Goal: Task Accomplishment & Management: Complete application form

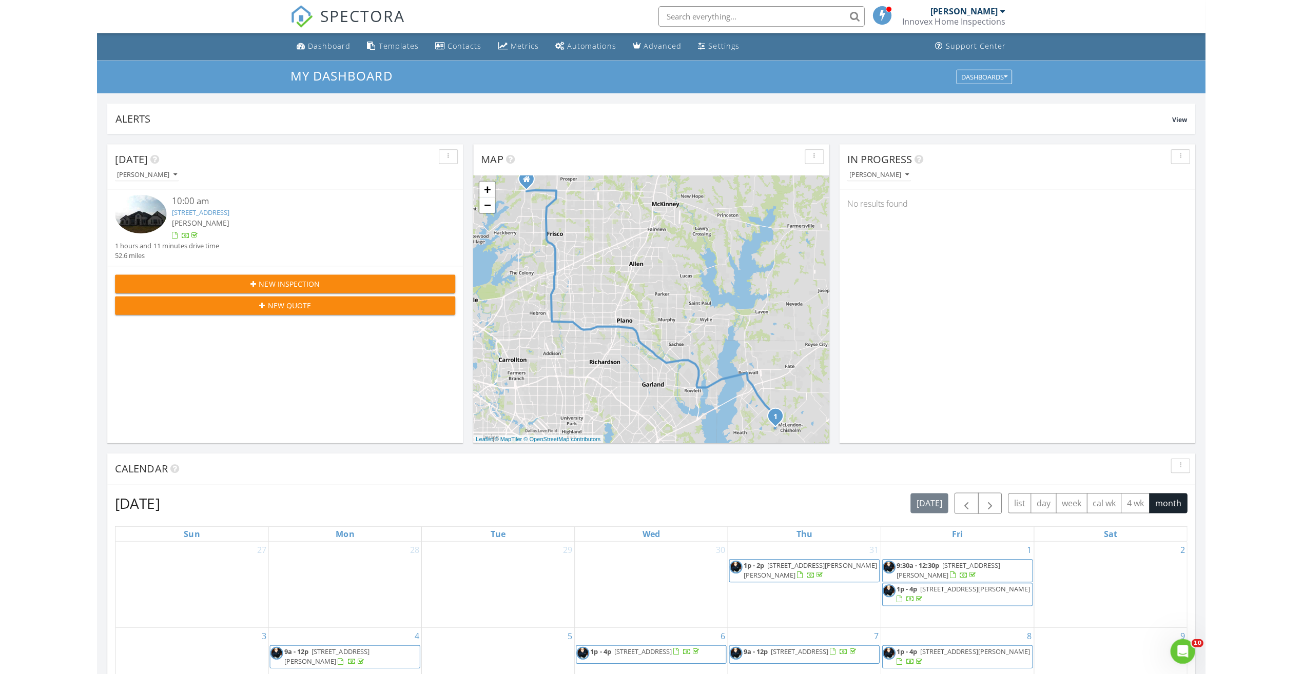
scroll to position [949, 1317]
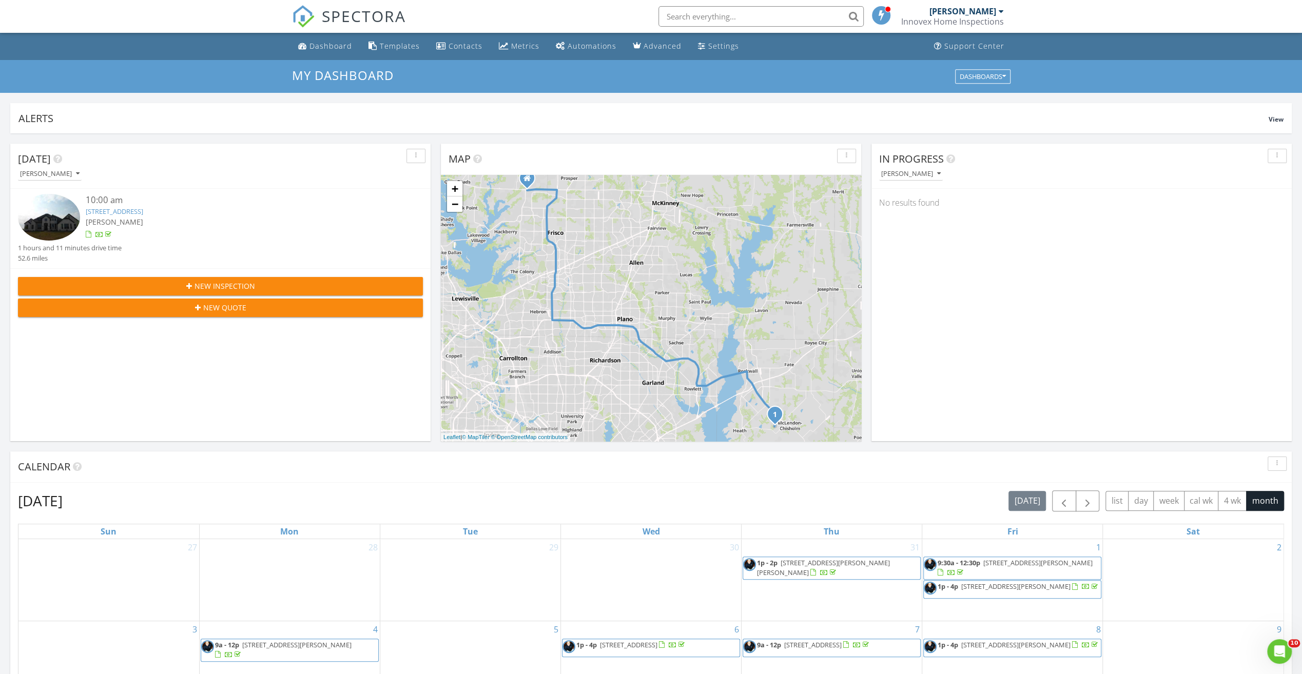
click at [211, 283] on span "New Inspection" at bounding box center [224, 286] width 61 height 11
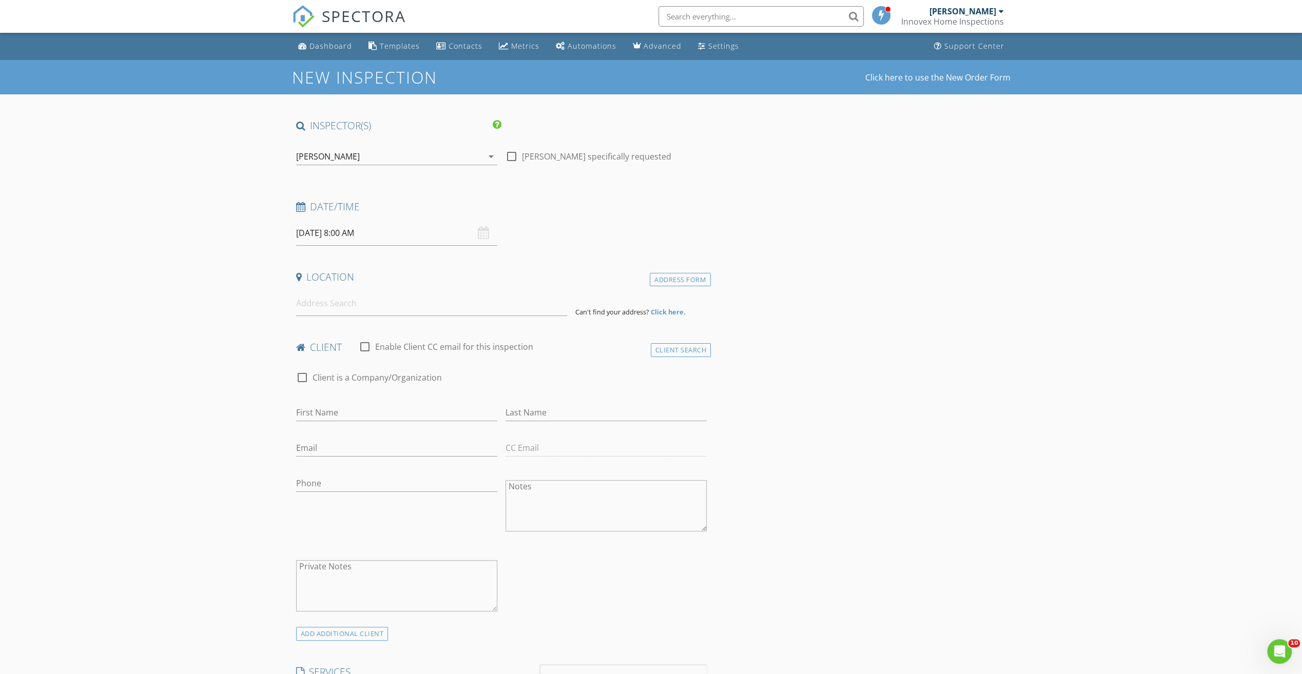
click at [389, 238] on input "[DATE] 8:00 AM" at bounding box center [396, 233] width 201 height 25
select select "8"
type input "[DATE] 8:00 AM"
type input "09"
type input "[DATE] 9:00 AM"
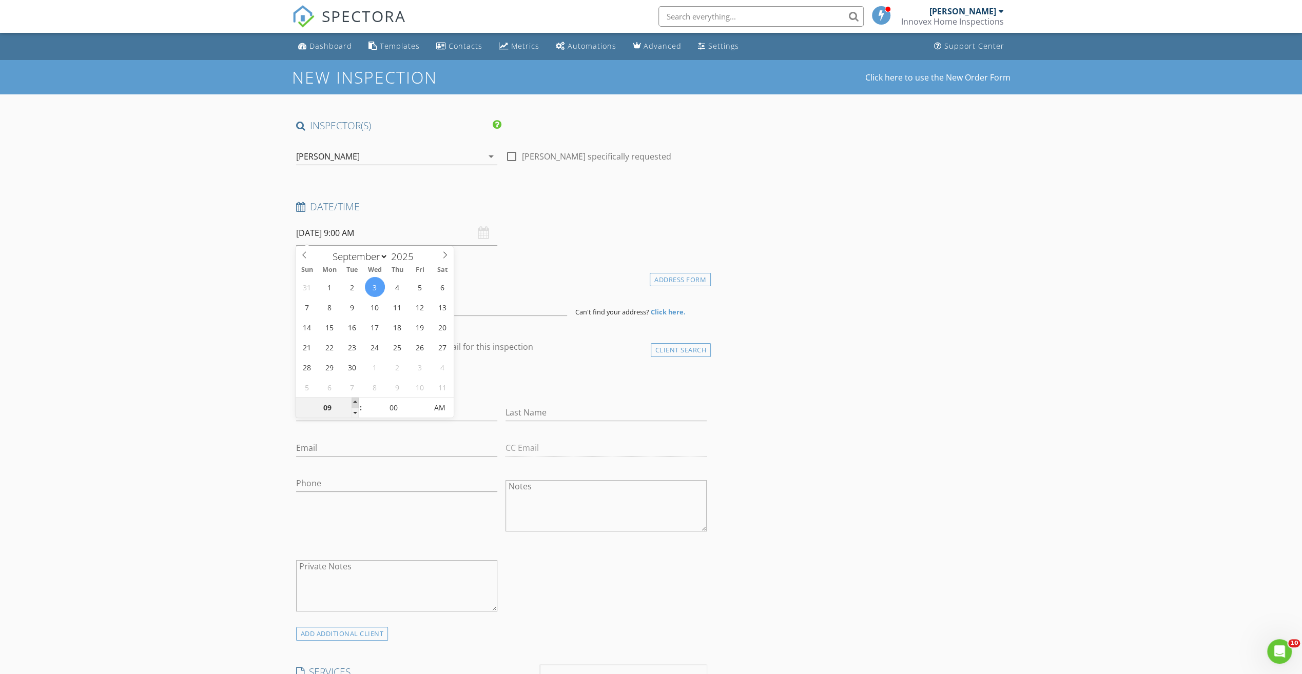
click at [356, 400] on span at bounding box center [355, 403] width 7 height 10
type input "10"
type input "09/03/2025 10:00 AM"
click at [356, 400] on span at bounding box center [355, 403] width 7 height 10
type input "11"
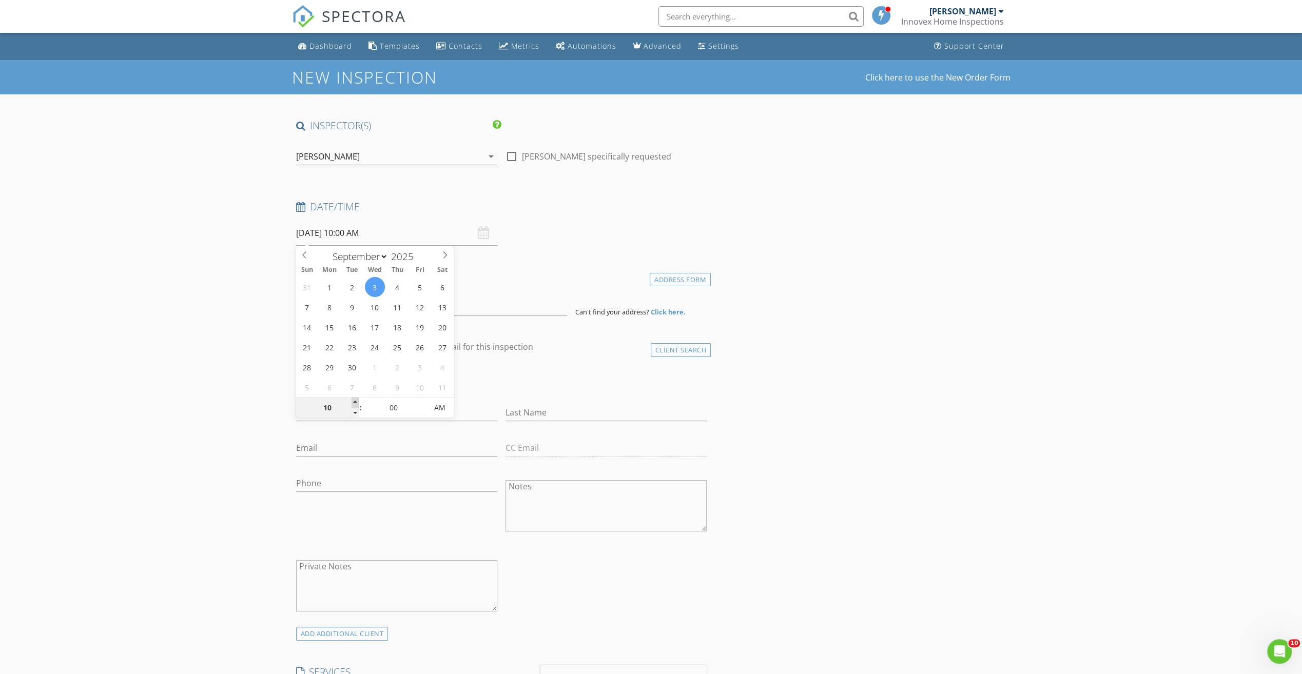
type input "09/03/2025 11:00 AM"
click at [356, 400] on span at bounding box center [355, 403] width 7 height 10
type input "12"
type input "09/03/2025 12:00 PM"
click at [356, 400] on span at bounding box center [355, 403] width 7 height 10
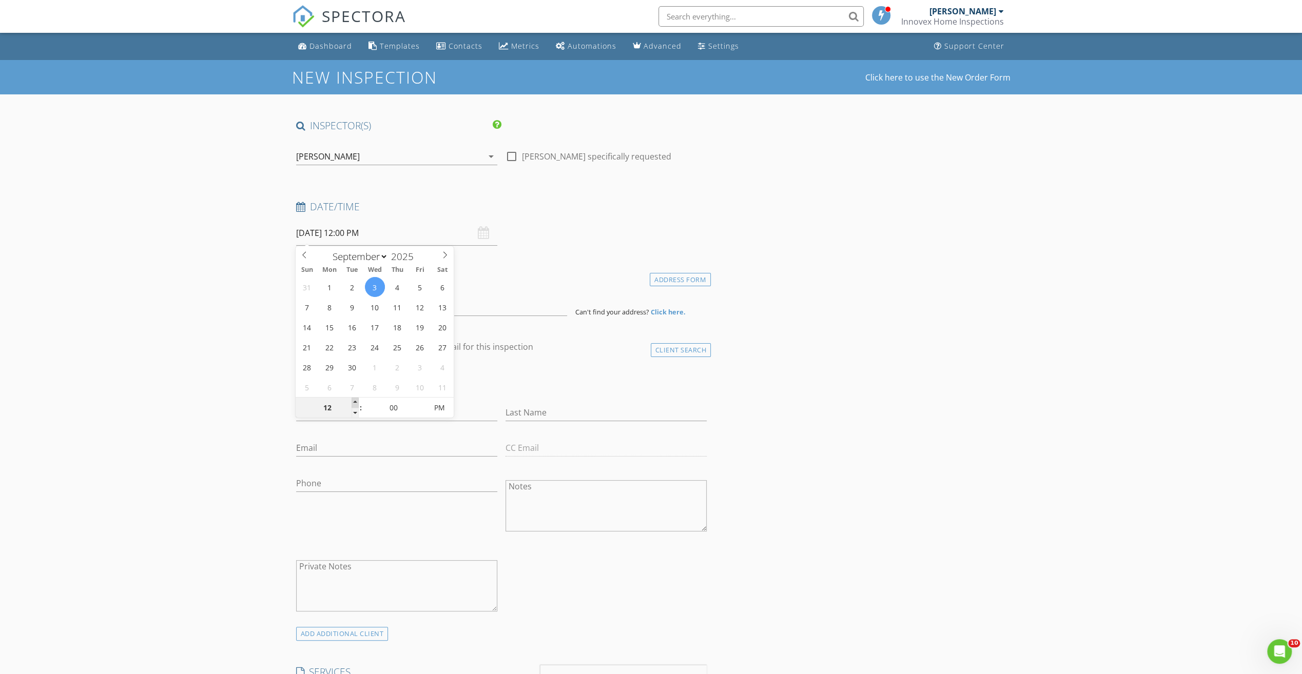
type input "01"
type input "09/03/2025 1:00 PM"
click at [356, 400] on span at bounding box center [355, 403] width 7 height 10
click at [332, 304] on input at bounding box center [431, 303] width 271 height 25
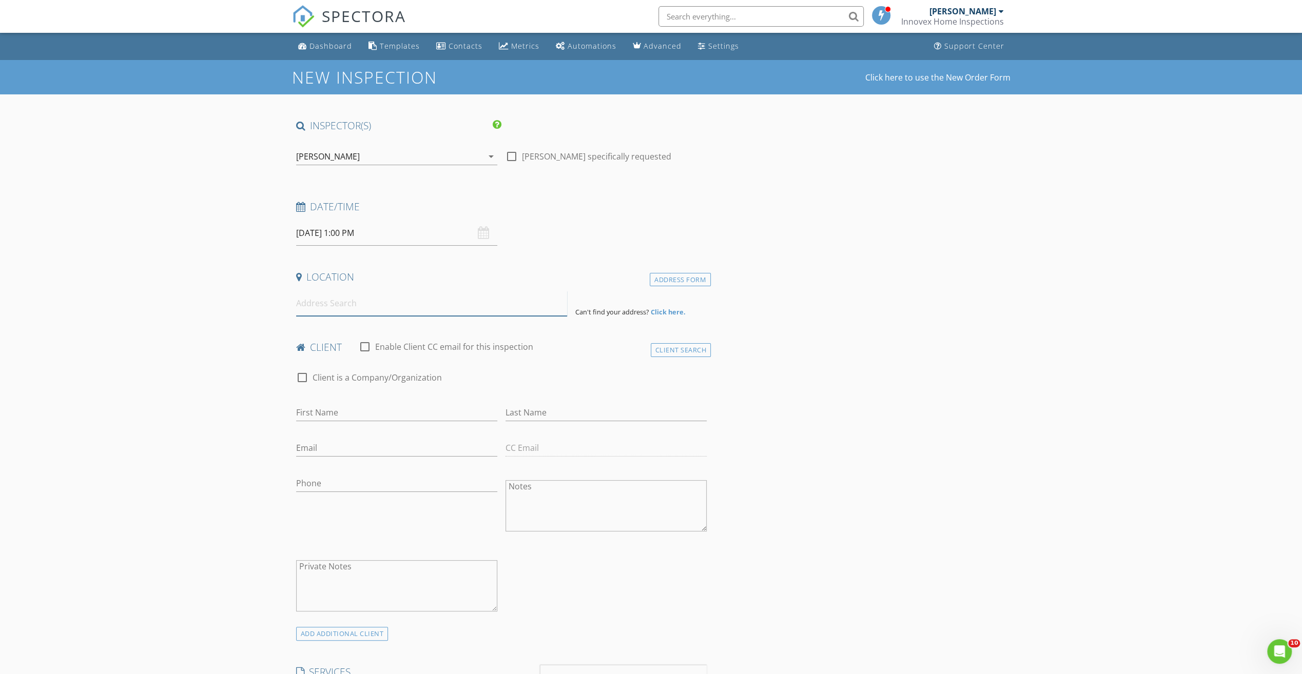
click at [351, 309] on input at bounding box center [431, 303] width 271 height 25
type input "2409 Long Horizon Lane, Midlothian, TX, USA"
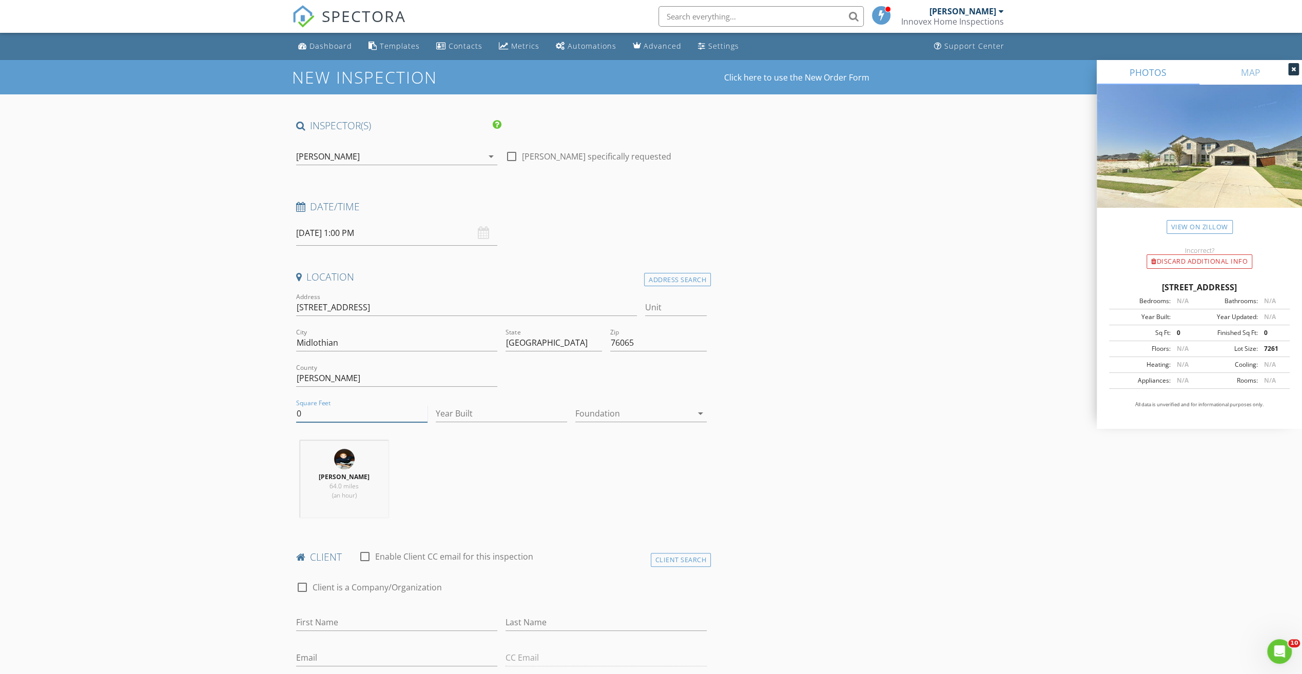
drag, startPoint x: 314, startPoint y: 411, endPoint x: 262, endPoint y: 408, distance: 52.4
type input "3800"
type input "2024"
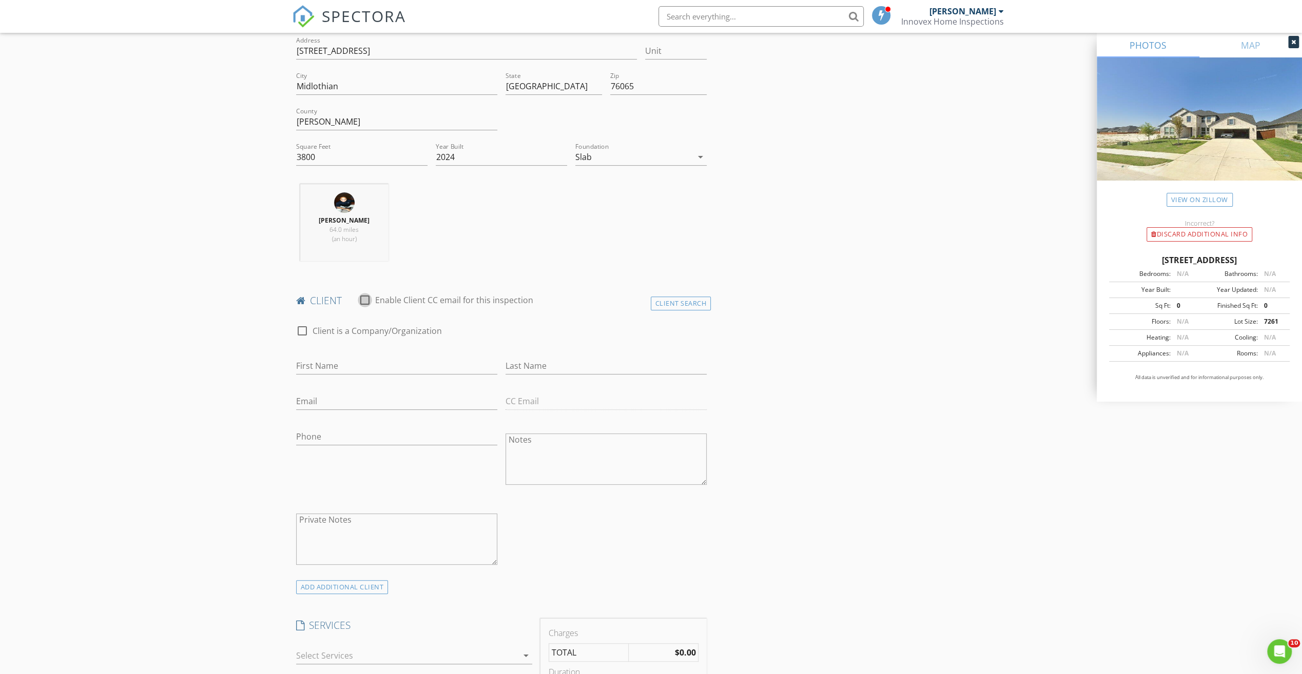
scroll to position [308, 0]
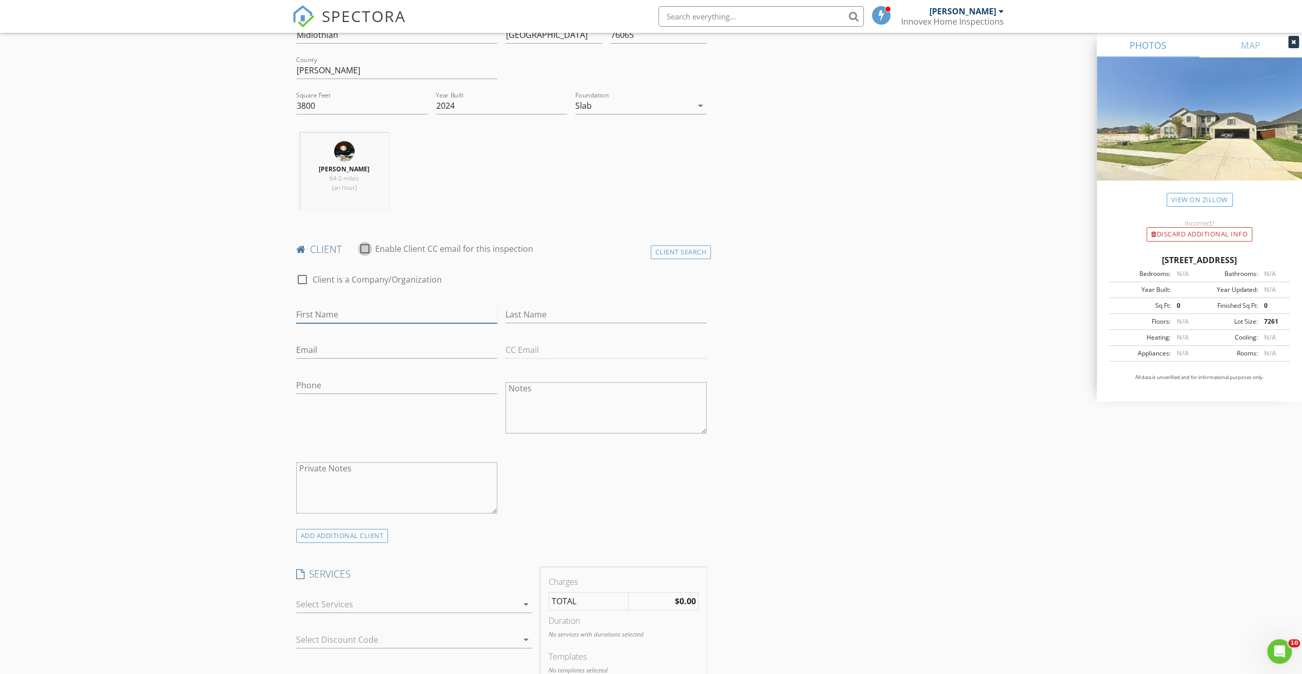
click at [330, 314] on input "First Name" at bounding box center [396, 314] width 201 height 17
paste input "Fransaa"
type input "Fransaa"
click at [527, 314] on input "Last Name" at bounding box center [605, 314] width 201 height 17
paste input "Beckum"
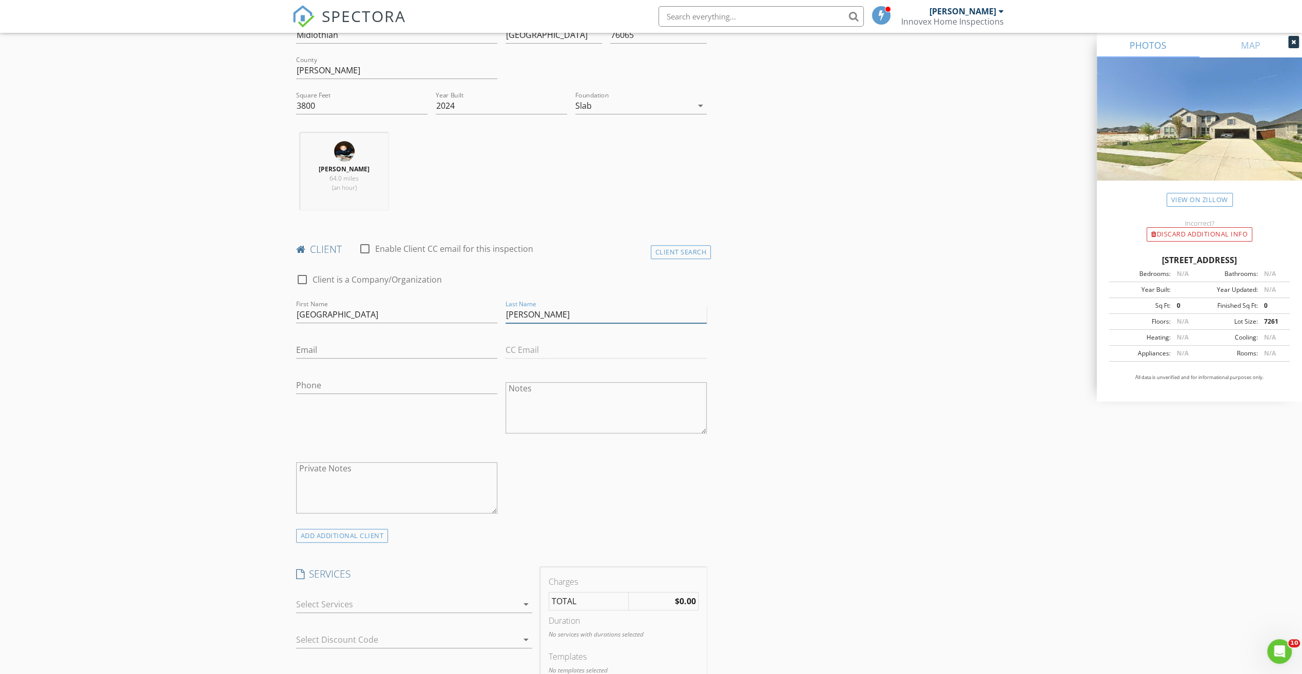
type input "Beckum"
drag, startPoint x: 323, startPoint y: 344, endPoint x: 296, endPoint y: 340, distance: 27.9
click at [323, 344] on input "Email" at bounding box center [396, 350] width 201 height 17
paste input "Fransaabeckum@gmail.com"
type input "Fransaabeckum@gmail.com"
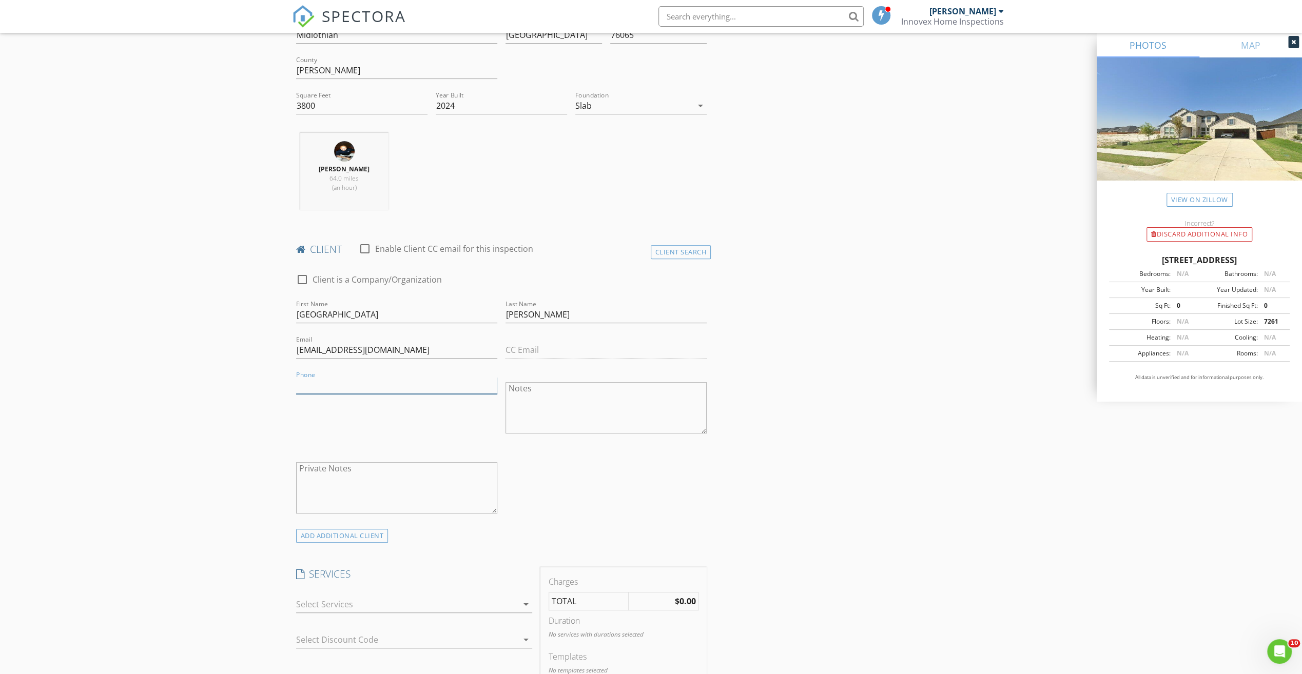
click at [324, 382] on input "Phone" at bounding box center [396, 385] width 201 height 17
paste input "[PHONE_NUMBER]"
type input "[PHONE_NUMBER]"
click at [233, 433] on div "New Inspection Click here to use the New Order Form INSPECTOR(S) check_box Erne…" at bounding box center [651, 635] width 1302 height 1766
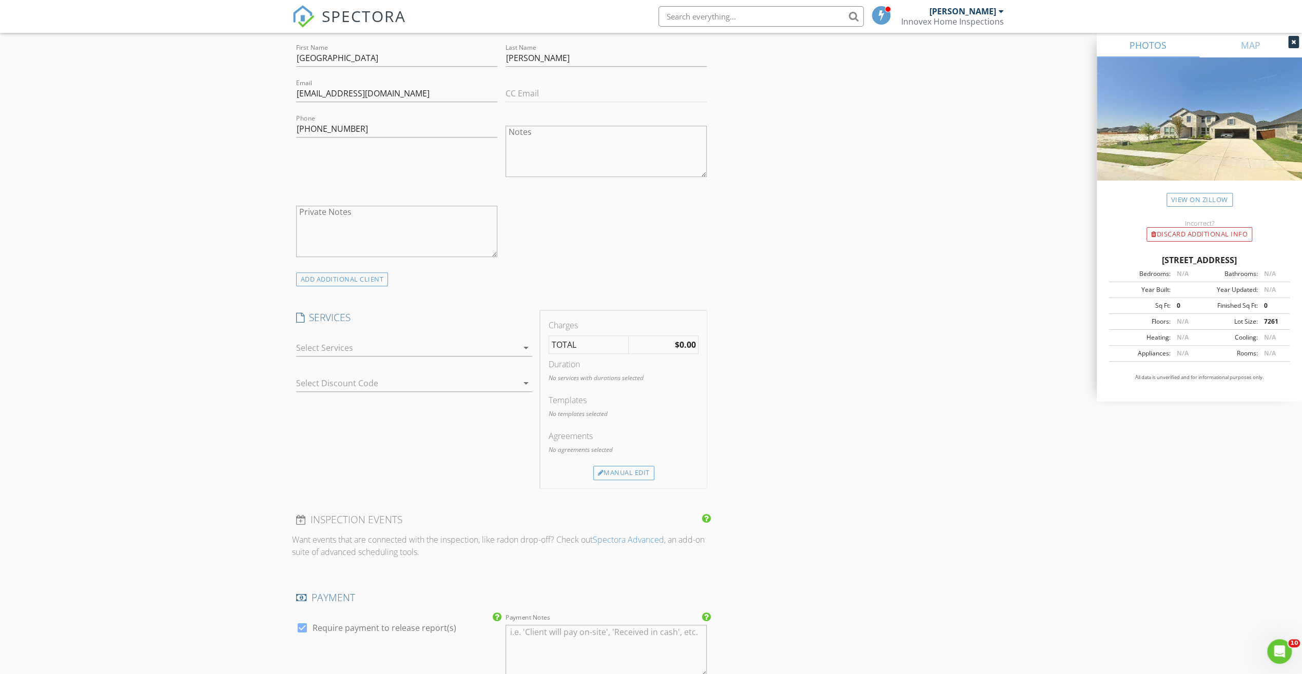
scroll to position [616, 0]
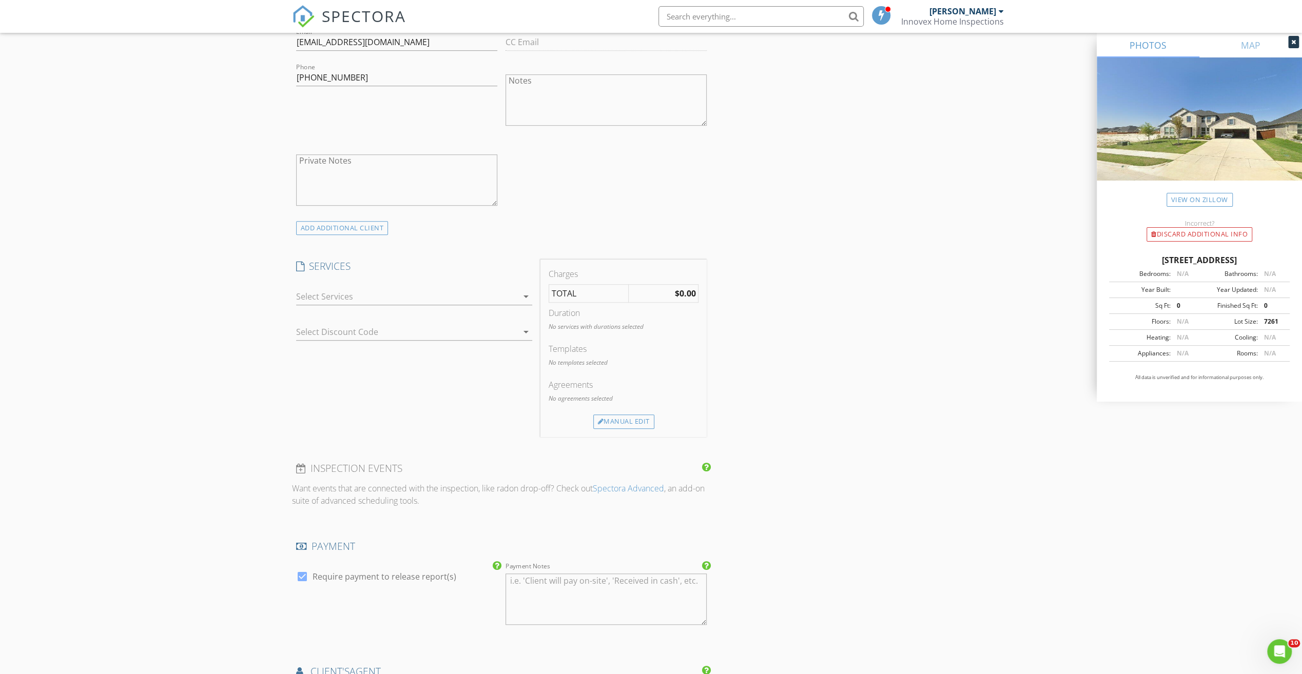
click at [332, 288] on div at bounding box center [407, 296] width 222 height 16
click at [313, 298] on div at bounding box center [310, 299] width 17 height 17
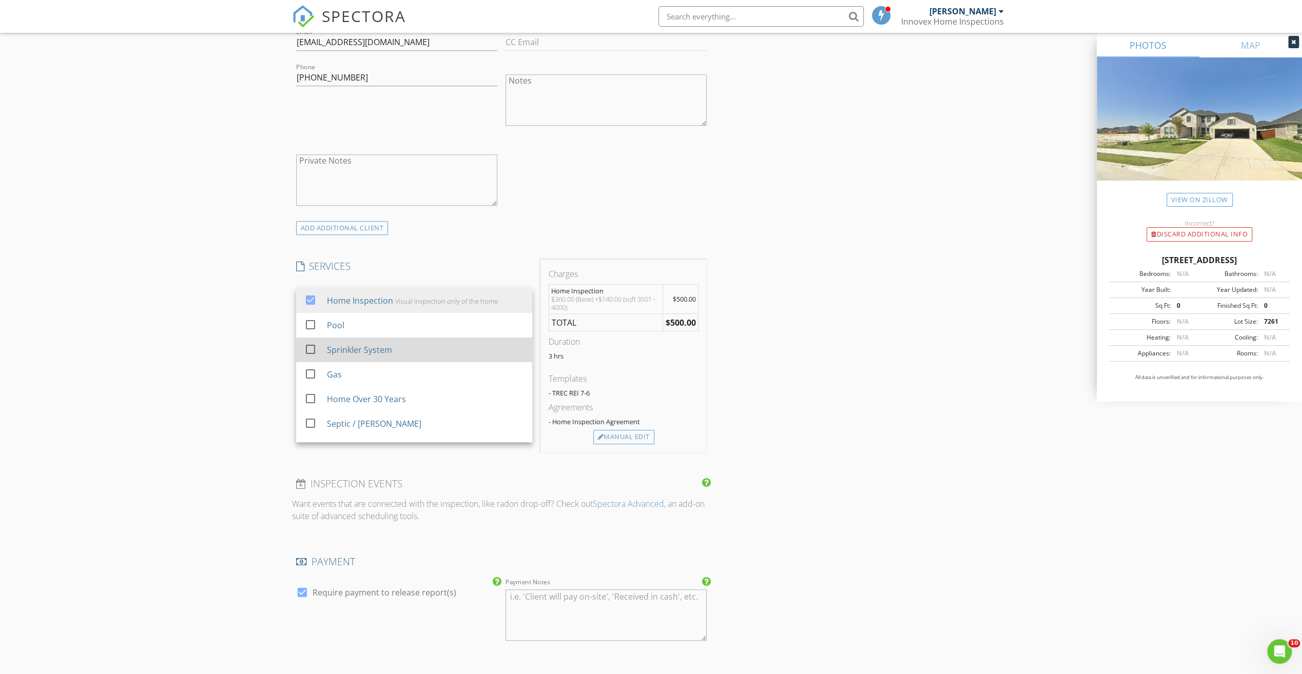
click at [312, 348] on div at bounding box center [310, 349] width 17 height 17
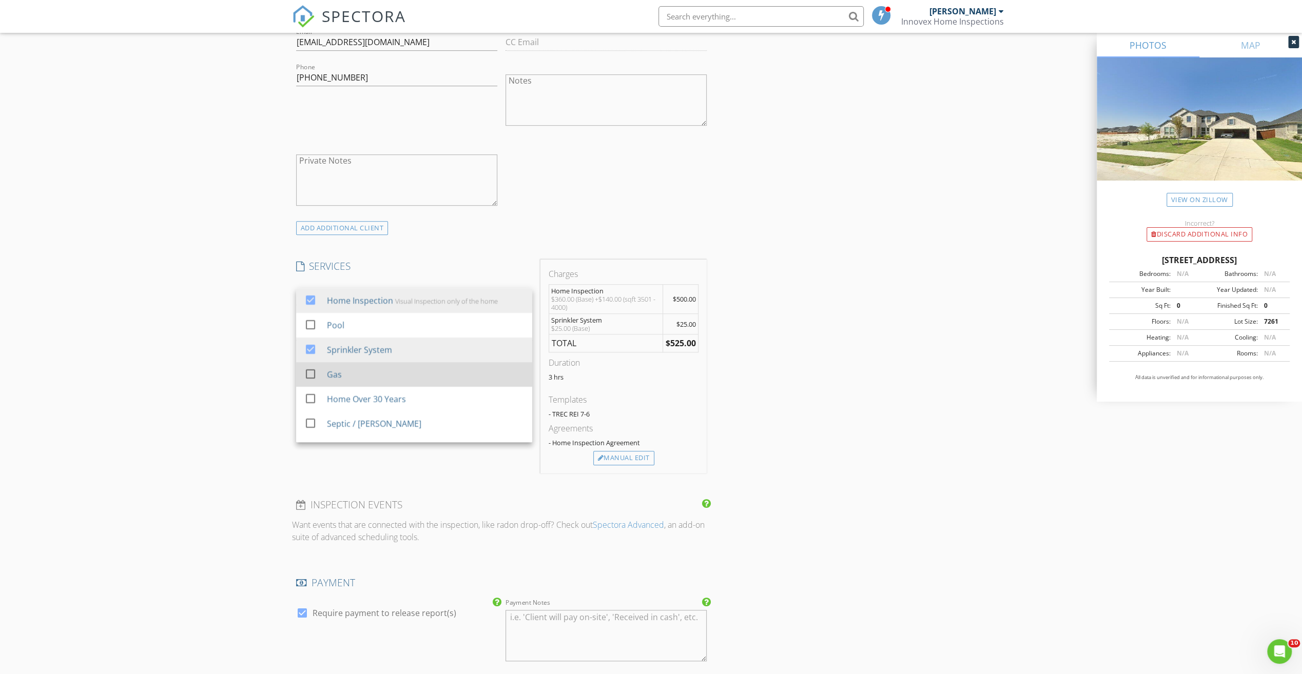
click at [314, 371] on div at bounding box center [310, 373] width 17 height 17
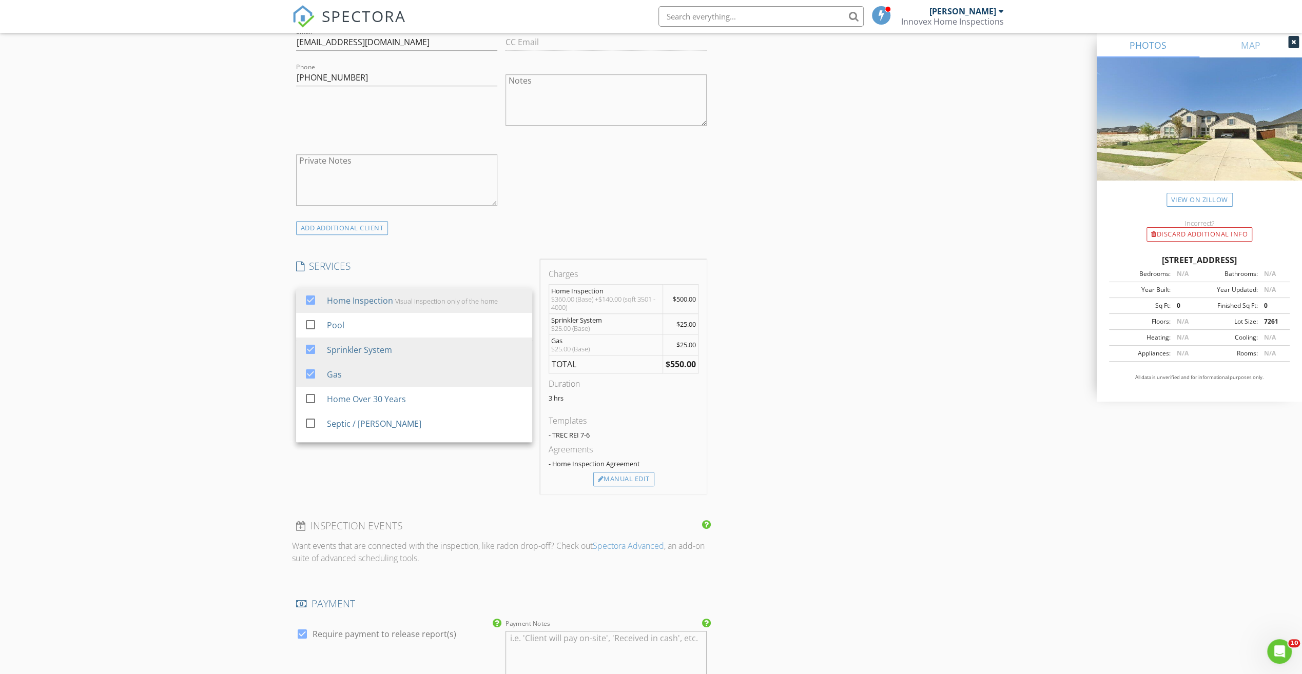
click at [239, 477] on div "New Inspection Click here to use the New Order Form INSPECTOR(S) check_box Erne…" at bounding box center [651, 356] width 1302 height 1824
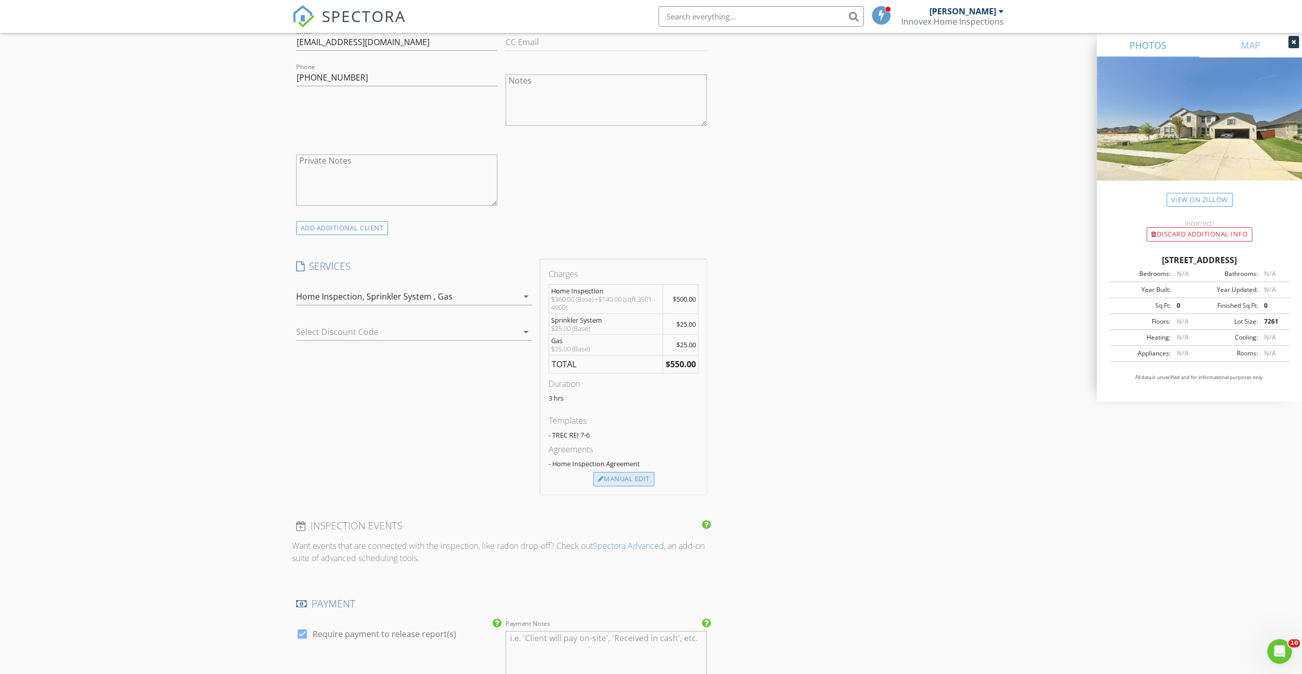
click at [630, 476] on div "Manual Edit" at bounding box center [623, 479] width 61 height 14
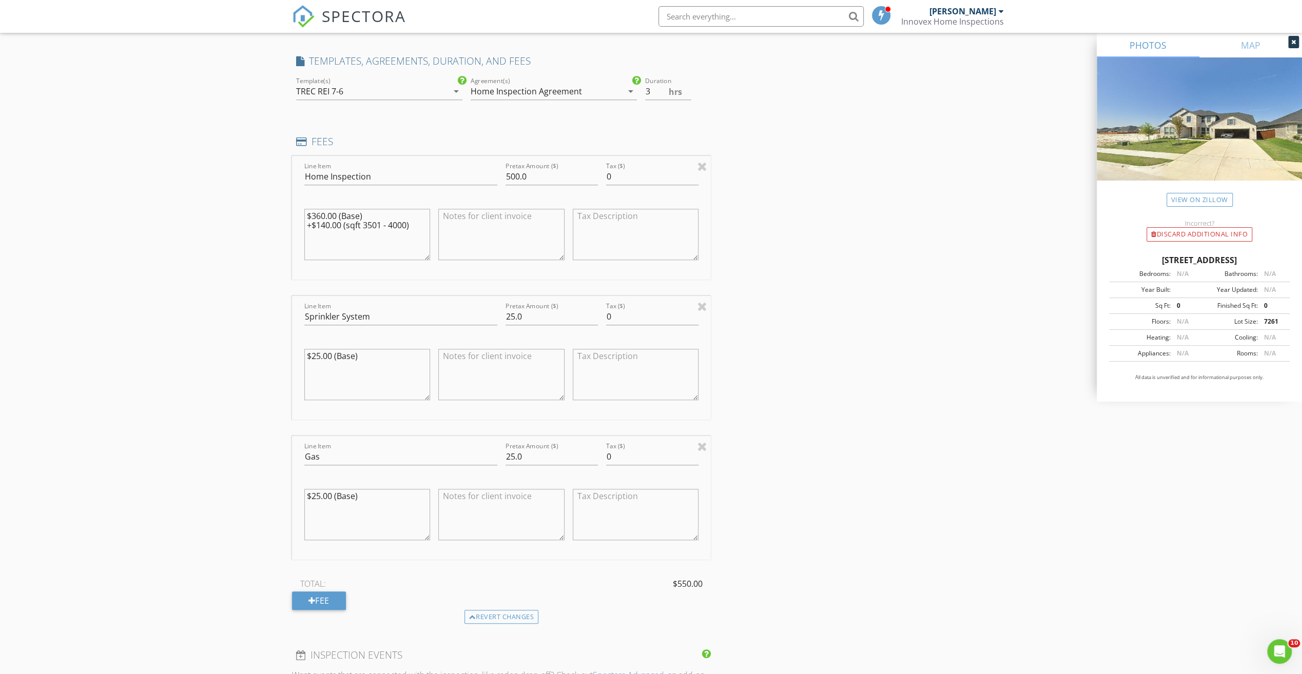
scroll to position [975, 0]
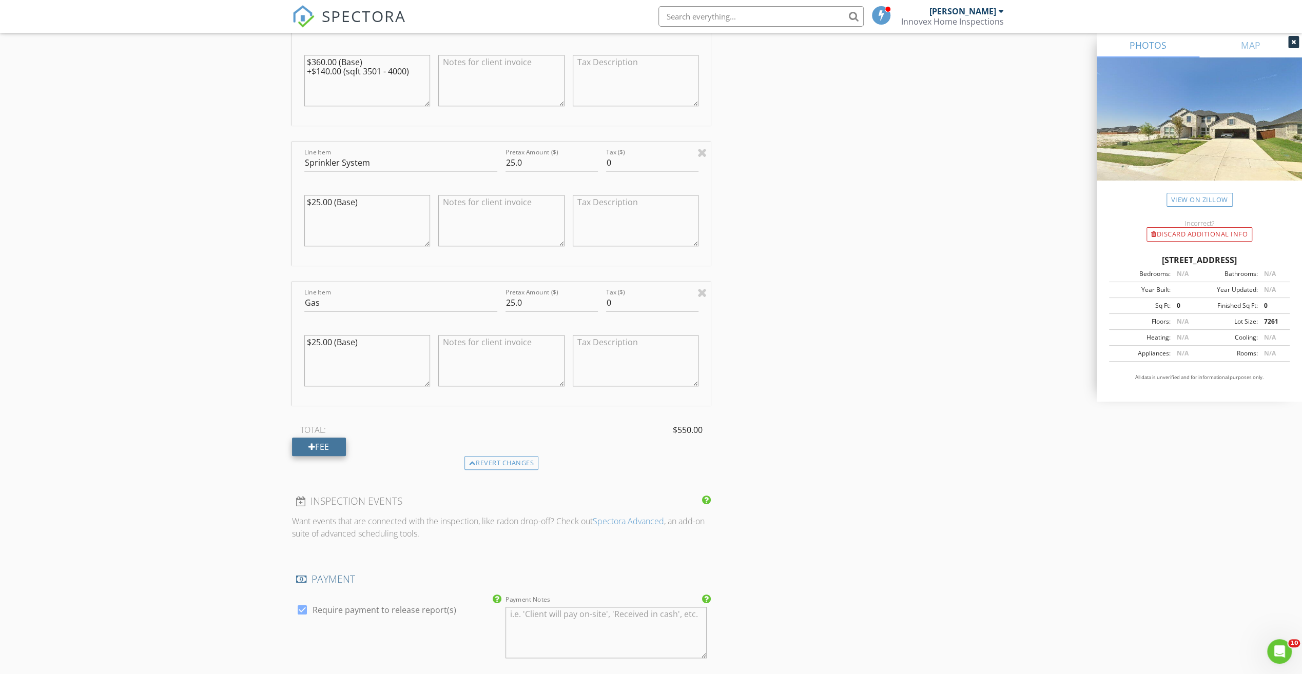
click at [326, 442] on div "Fee" at bounding box center [319, 447] width 54 height 18
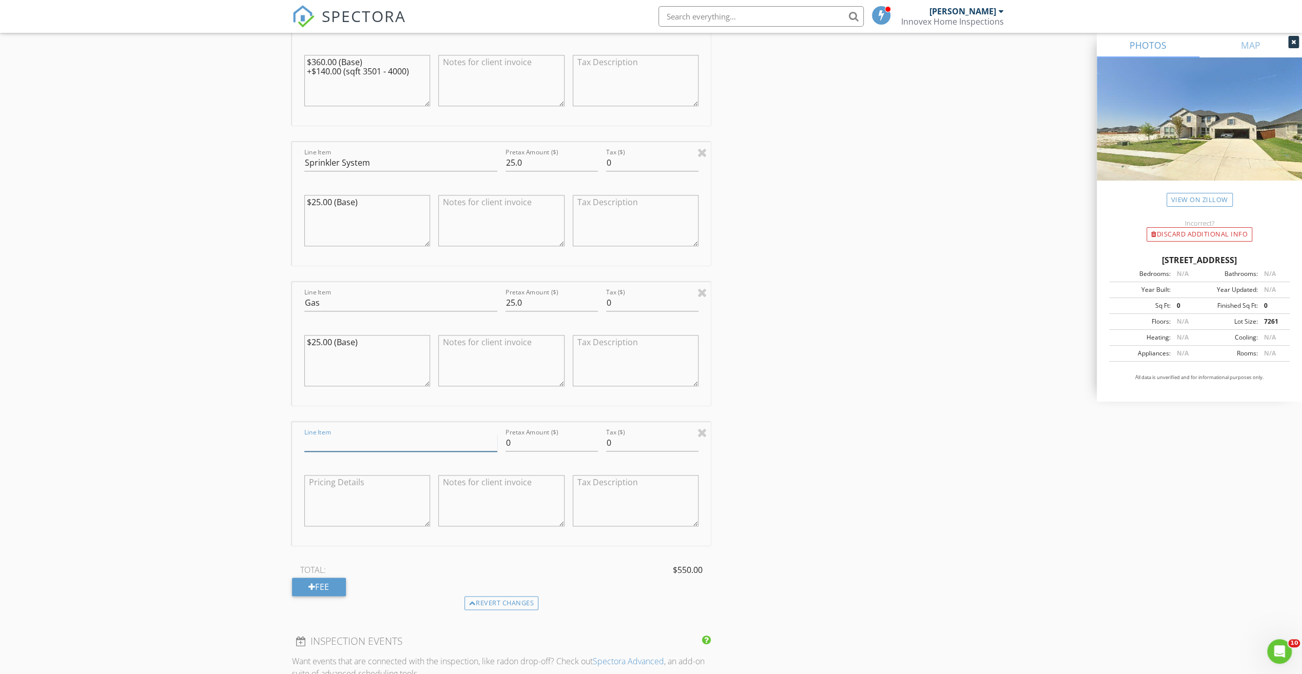
click at [333, 438] on input "Line Item" at bounding box center [400, 443] width 193 height 17
type input "Discount"
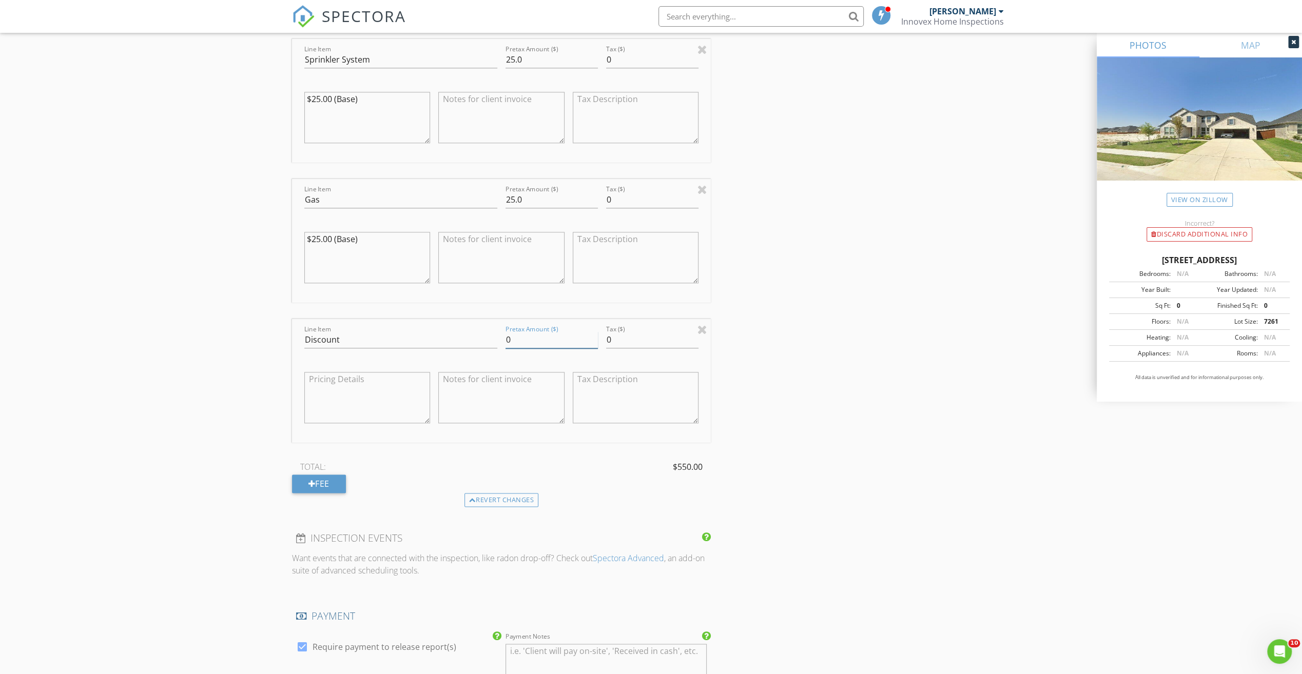
drag, startPoint x: 539, startPoint y: 336, endPoint x: 485, endPoint y: 336, distance: 53.9
click at [485, 336] on div "Line Item Discount Pretax Amount ($) 0 Tax ($) 0" at bounding box center [501, 381] width 419 height 124
type input "-125.00"
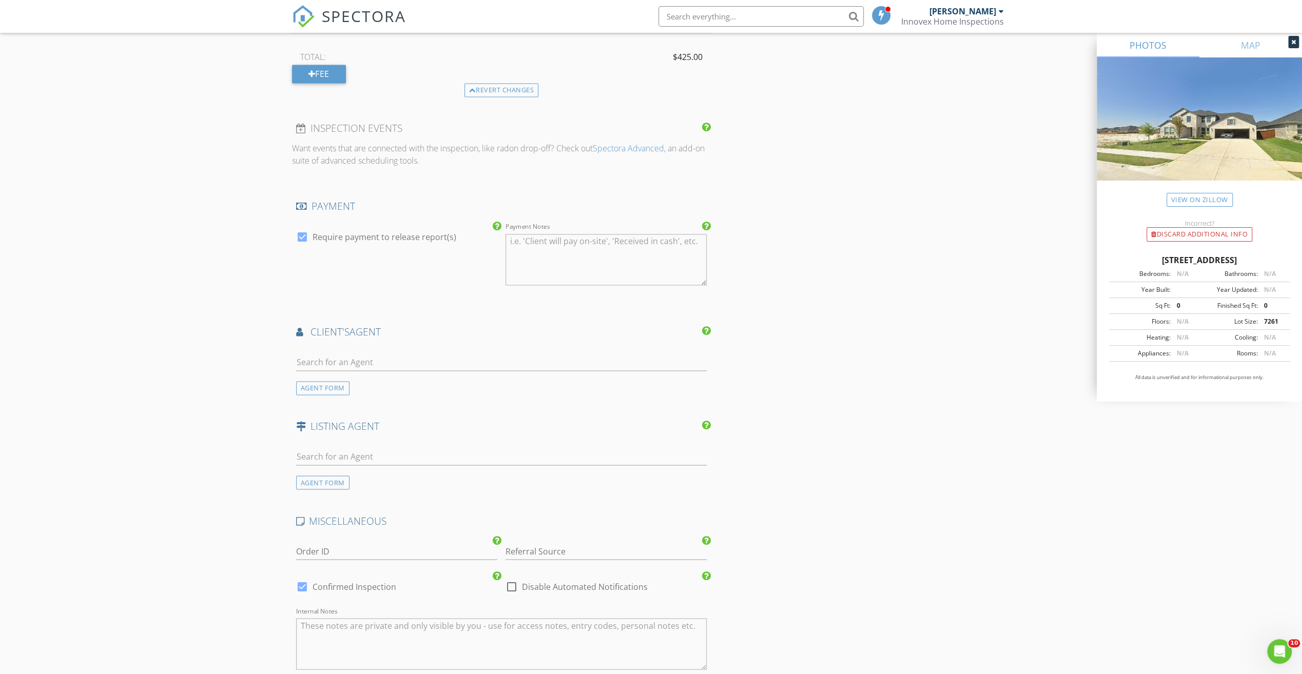
scroll to position [1681, 0]
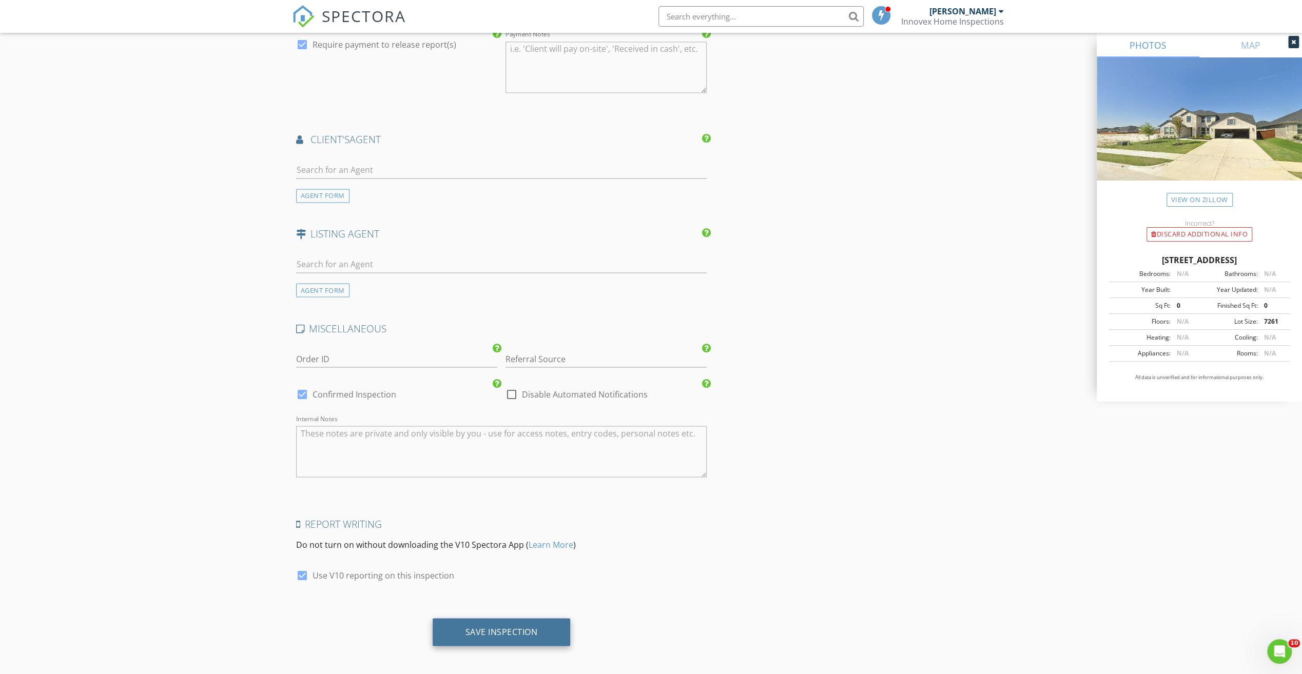
click at [474, 627] on div "Save Inspection" at bounding box center [501, 632] width 72 height 10
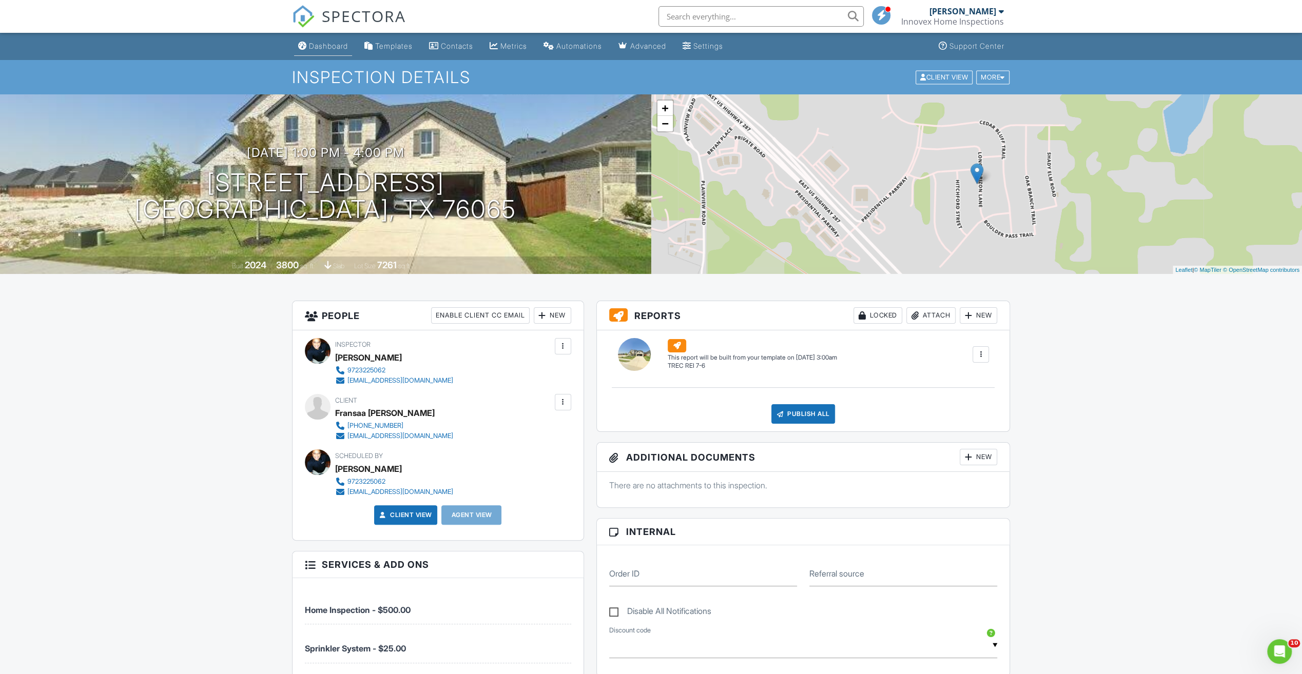
click at [319, 44] on div "Dashboard" at bounding box center [328, 46] width 39 height 9
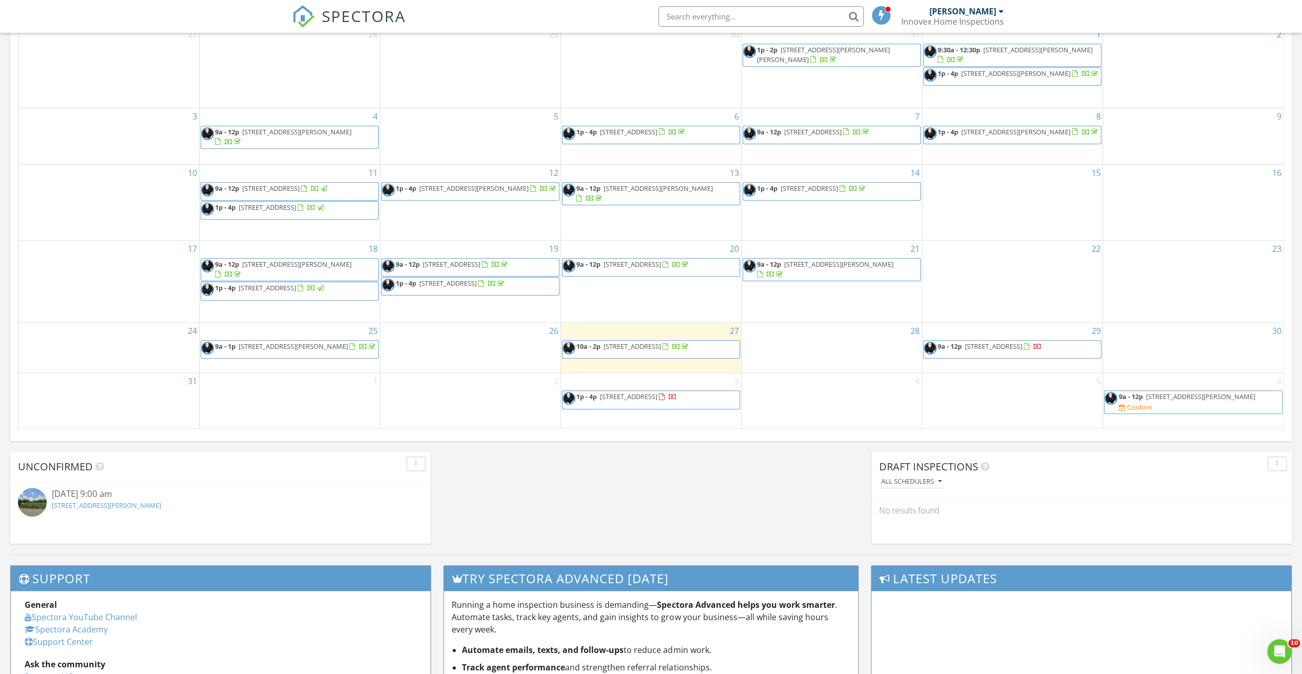
scroll to position [564, 0]
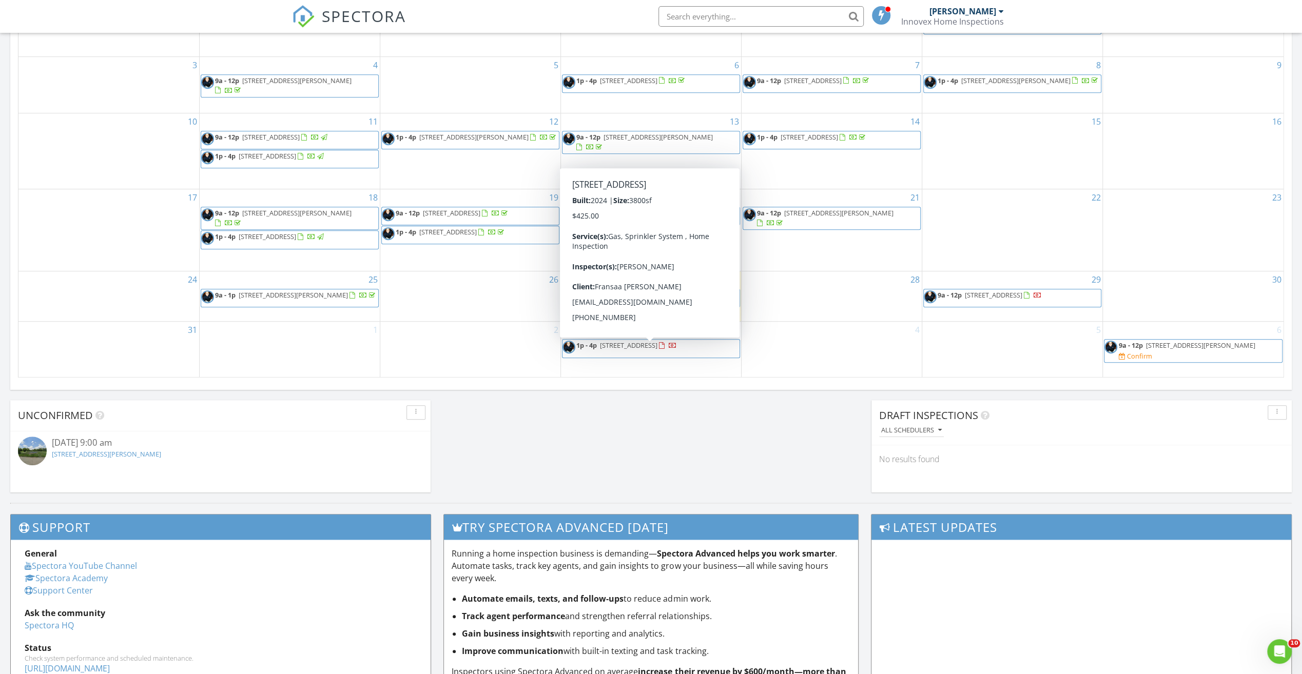
click at [657, 347] on span "2409 Long Horizon Ln , Midlothian 76065" at bounding box center [628, 345] width 57 height 9
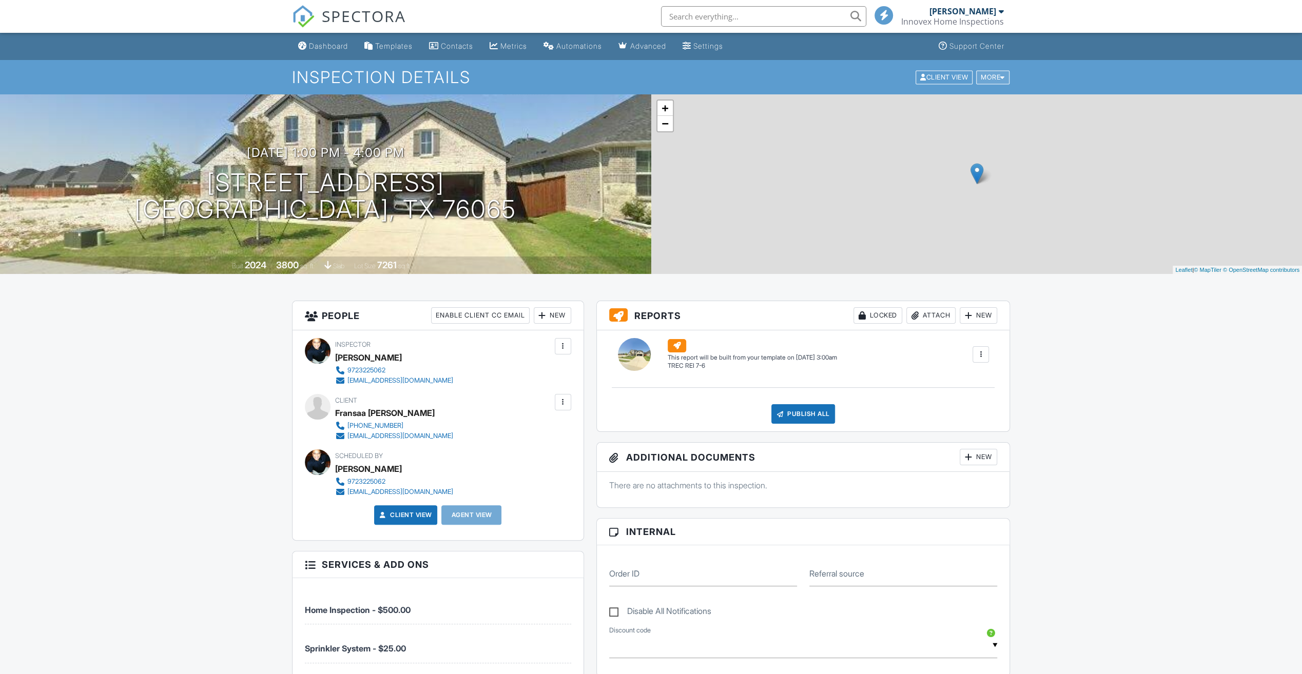
click at [986, 73] on div "More" at bounding box center [992, 77] width 33 height 14
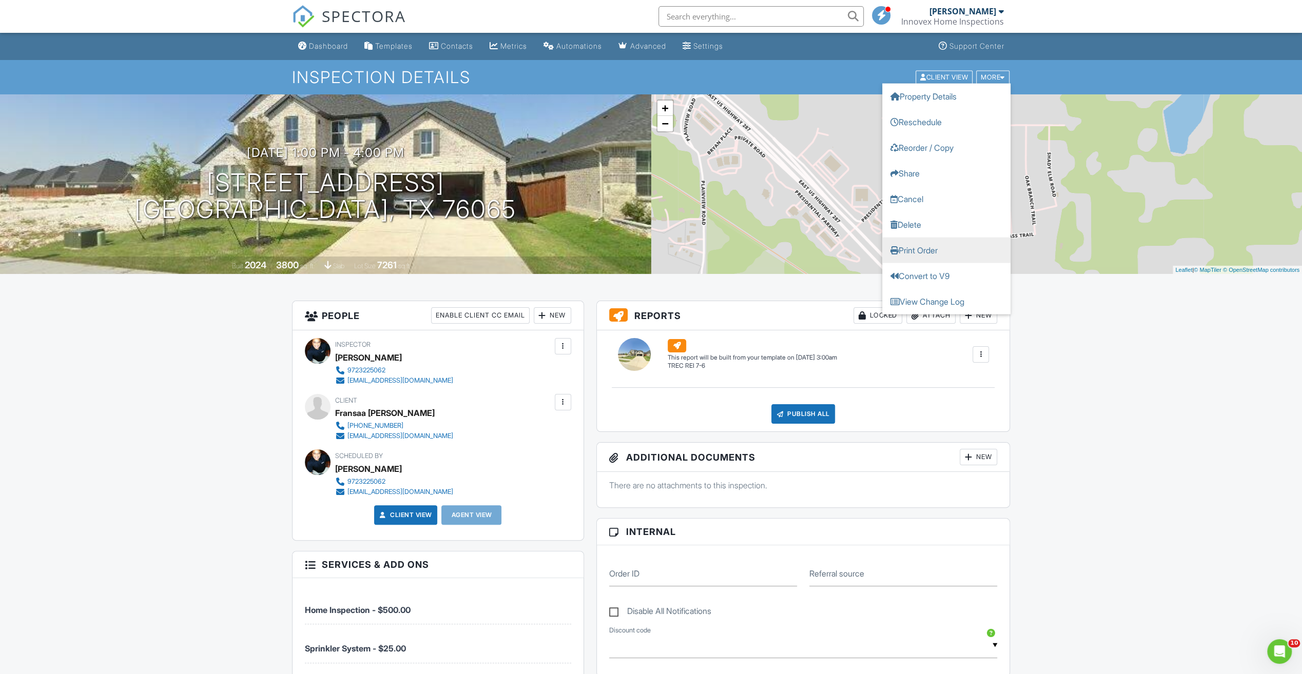
click at [911, 251] on link "Print Order" at bounding box center [946, 250] width 128 height 26
